Goal: Information Seeking & Learning: Learn about a topic

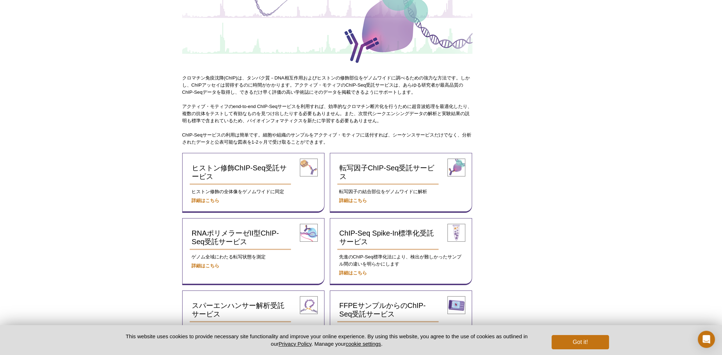
scroll to position [165, 0]
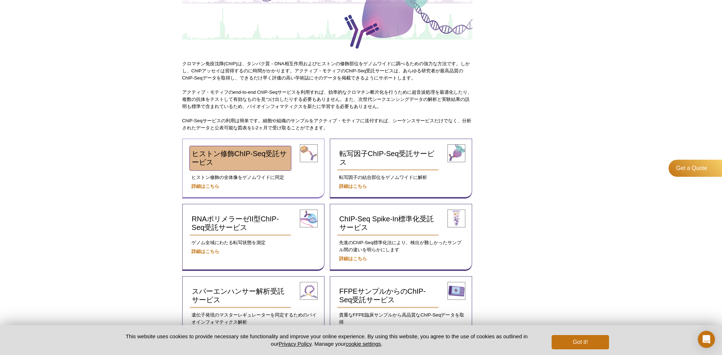
click at [257, 157] on link "ヒストン修飾ChIP-Seq受託サービス" at bounding box center [241, 158] width 102 height 24
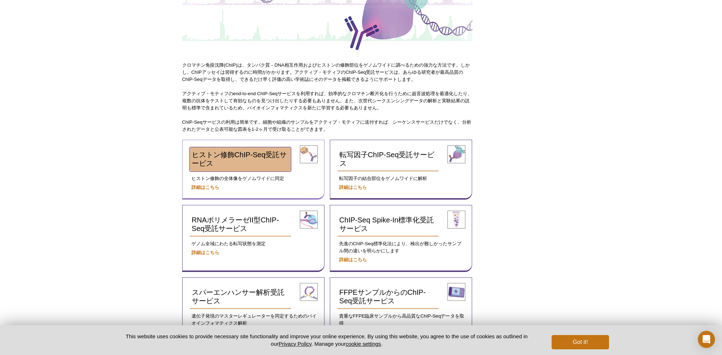
scroll to position [155, 0]
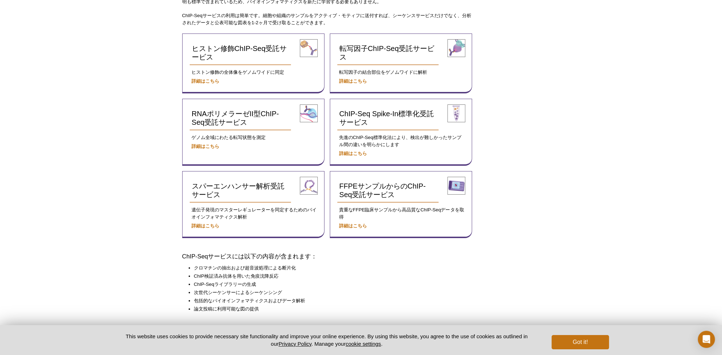
scroll to position [144, 0]
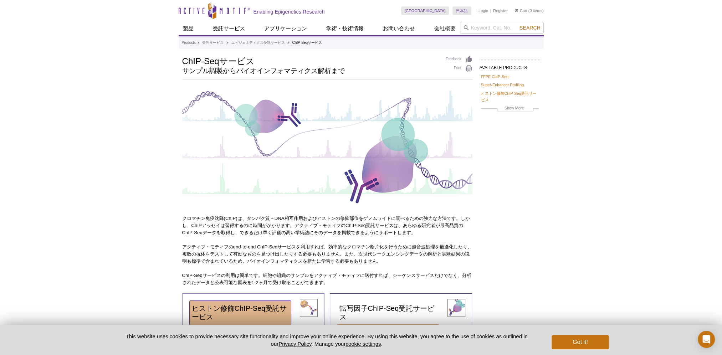
click at [221, 305] on span "ヒストン修飾ChIP-Seq受託サービス" at bounding box center [239, 313] width 95 height 16
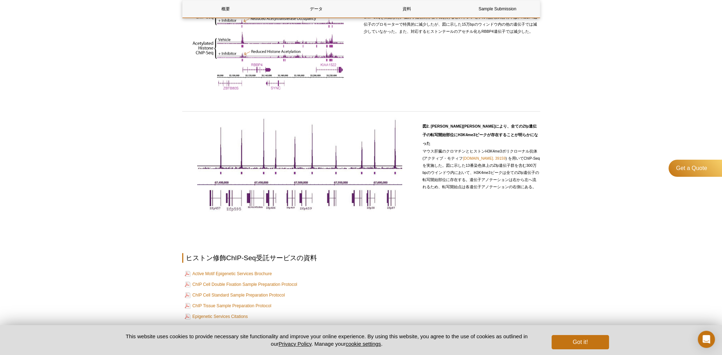
scroll to position [458, 0]
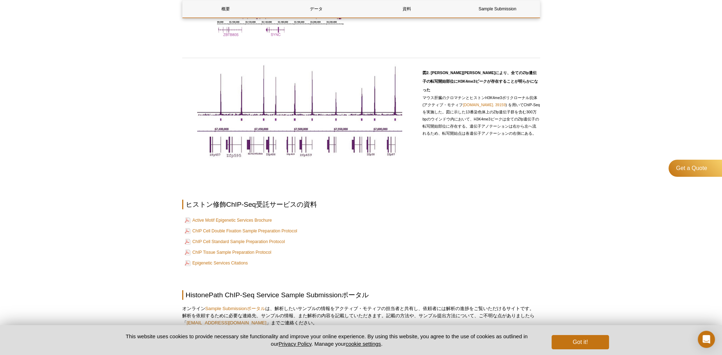
drag, startPoint x: 218, startPoint y: 8, endPoint x: 37, endPoint y: 57, distance: 187.0
click at [167, 156] on div "Active Motif Logo Enabling Epigenetics Research 0 Search Skip to content Active…" at bounding box center [361, 18] width 722 height 952
